Goal: Information Seeking & Learning: Find specific fact

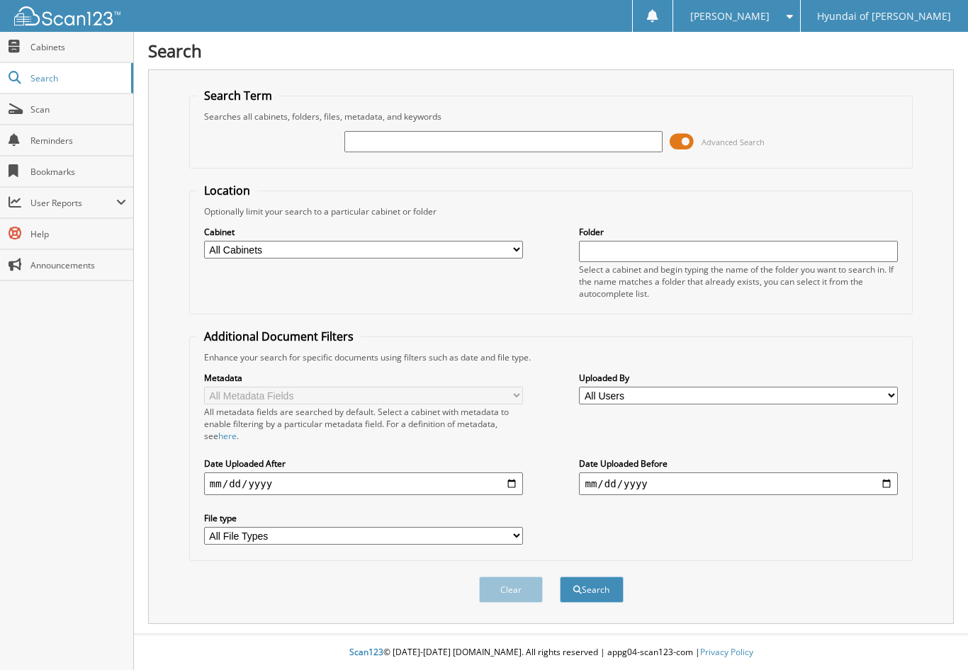
click at [395, 135] on input "text" at bounding box center [503, 141] width 319 height 21
type input "561040"
click at [560, 577] on button "Search" at bounding box center [592, 590] width 64 height 26
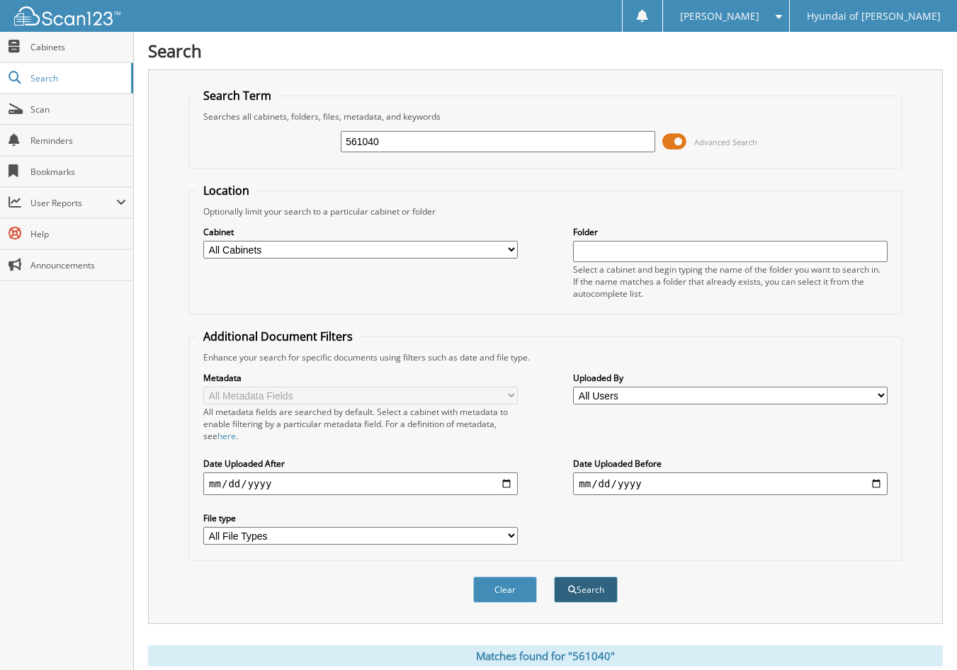
click at [582, 587] on button "Search" at bounding box center [586, 590] width 64 height 26
click at [395, 252] on select "All Cabinets GENESIS STREET BUYS HYUNDAI STREET BUYS REPAIR ORDERS REPAIR ORDER…" at bounding box center [360, 250] width 315 height 18
select select "15413"
click at [203, 241] on select "All Cabinets GENESIS STREET BUYS HYUNDAI STREET BUYS REPAIR ORDERS REPAIR ORDER…" at bounding box center [360, 250] width 315 height 18
click at [575, 592] on button "Search" at bounding box center [586, 590] width 64 height 26
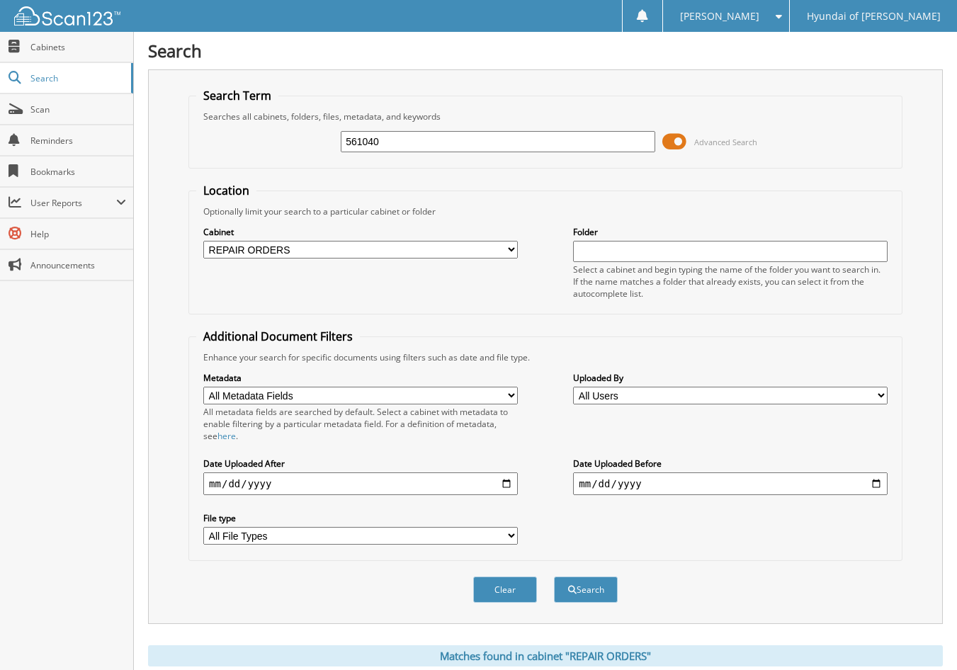
click at [648, 252] on input "text" at bounding box center [730, 251] width 315 height 21
type input "561040"
click at [554, 577] on button "Search" at bounding box center [586, 590] width 64 height 26
click at [447, 541] on select "All File Types JPG PDF TIFF WEBP" at bounding box center [360, 536] width 315 height 18
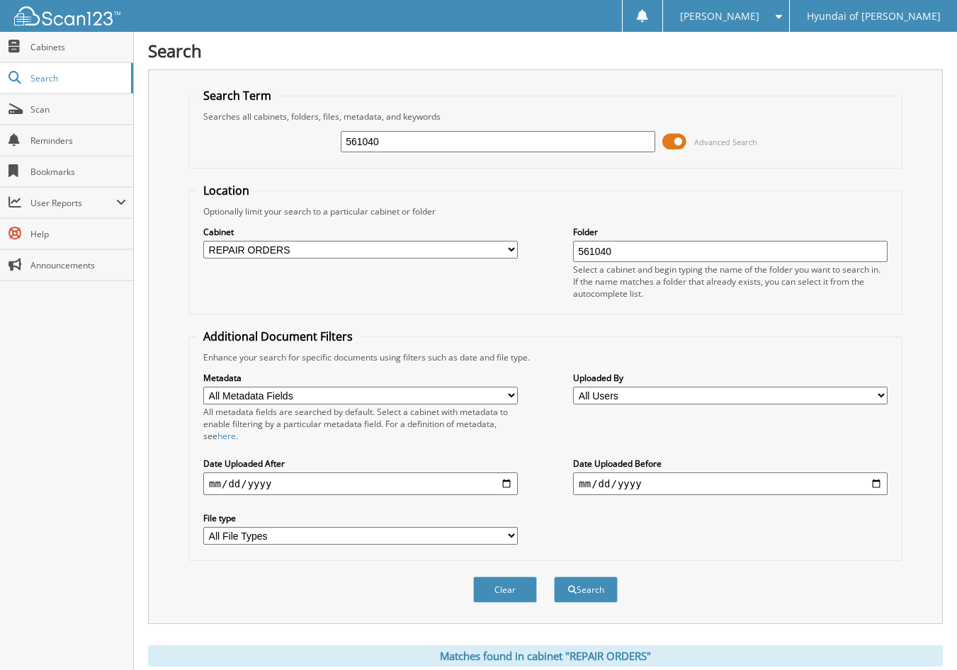
click at [621, 399] on select "All Users [PERSON_NAME] [PERSON_NAME] [PERSON_NAME] [PERSON_NAME] [PERSON_NAME]…" at bounding box center [730, 396] width 315 height 18
click at [476, 320] on div "Location Optionally limit your search to a particular cabinet or folder Cabinet…" at bounding box center [545, 372] width 714 height 378
click at [673, 142] on span at bounding box center [675, 141] width 24 height 21
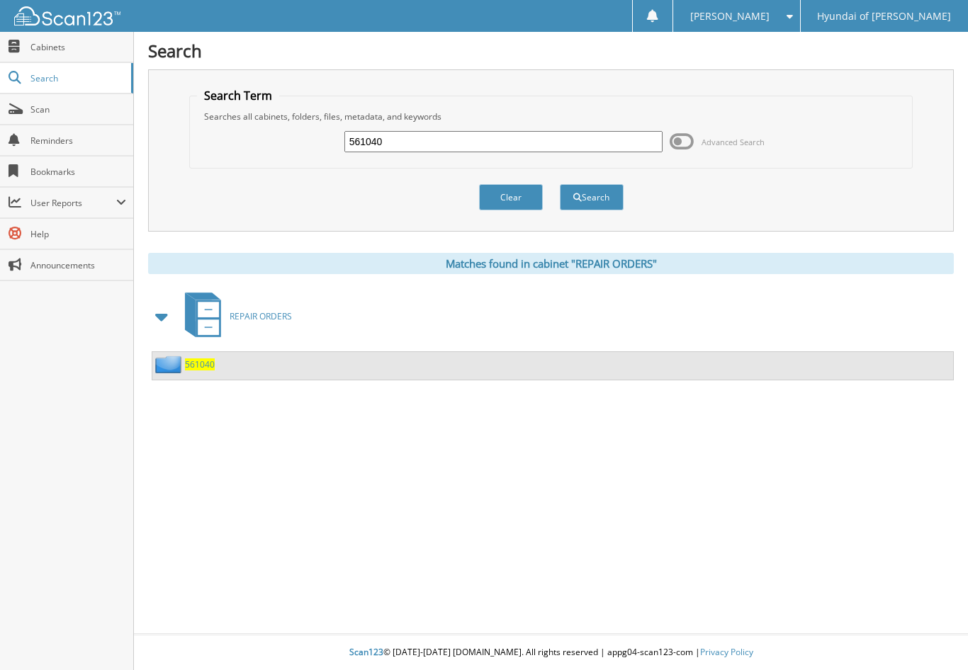
click at [196, 362] on span "561040" at bounding box center [200, 365] width 30 height 12
